Goal: Task Accomplishment & Management: Use online tool/utility

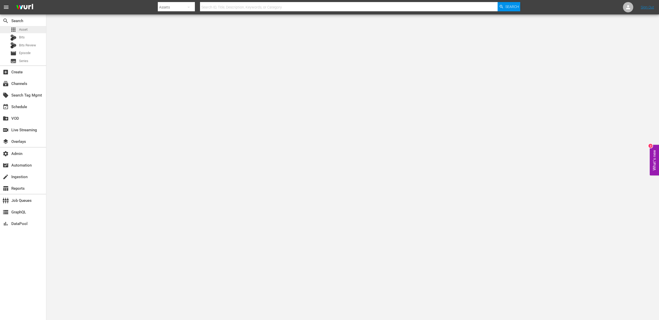
click at [24, 31] on span "Asset" at bounding box center [23, 29] width 8 height 5
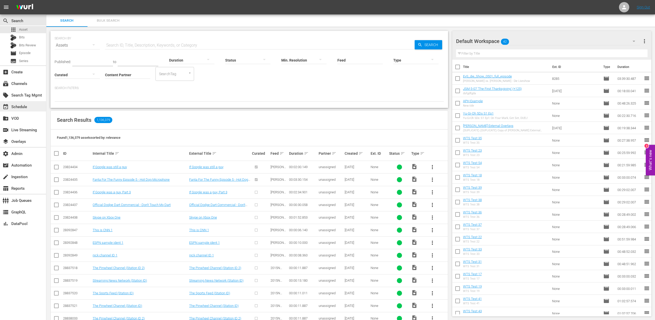
click at [18, 107] on div "event_available Schedule" at bounding box center [14, 106] width 29 height 5
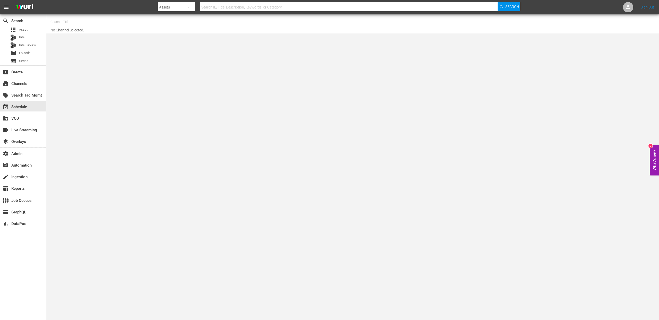
click at [72, 26] on hr at bounding box center [83, 26] width 66 height 0
click at [71, 23] on input "text" at bounding box center [83, 22] width 66 height 12
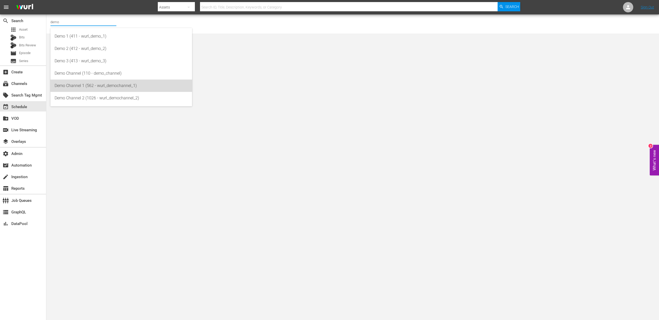
click at [80, 86] on div "Demo Channel 1 (562 - wurl_demochannel_1)" at bounding box center [121, 86] width 133 height 12
type input "Demo Channel 1 (562 - wurl_demochannel_1)"
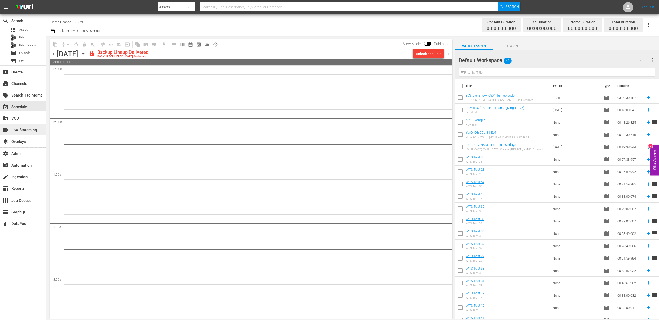
click at [18, 131] on div "switch_video Live Streaming" at bounding box center [14, 129] width 29 height 5
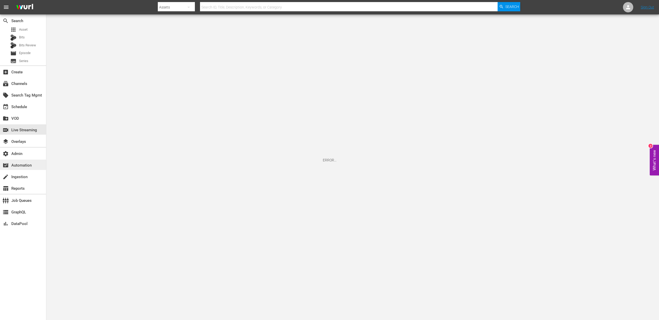
click at [15, 166] on div "movie_filter Automation" at bounding box center [14, 164] width 29 height 5
click at [27, 51] on span "Episode" at bounding box center [25, 52] width 12 height 5
